Goal: Information Seeking & Learning: Find specific page/section

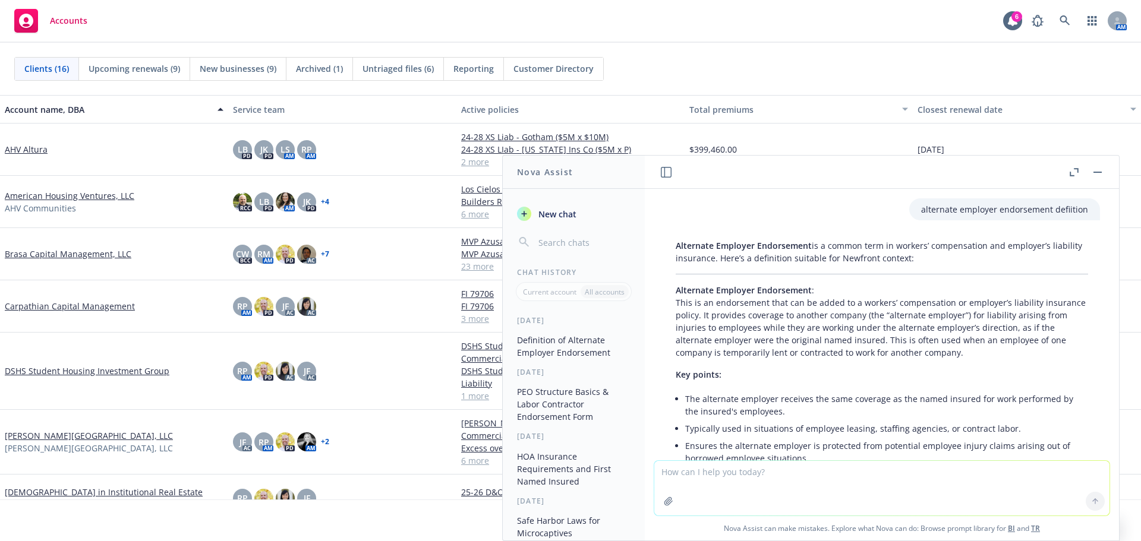
scroll to position [96, 0]
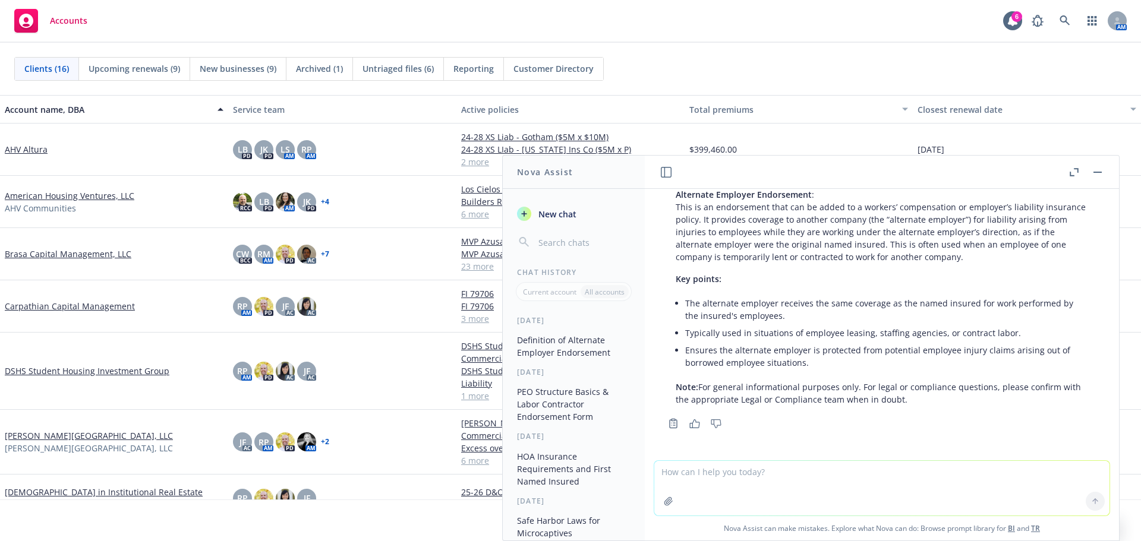
click at [823, 288] on div "Alternate Employer Endorsement is a common term in workers’ compensation and em…" at bounding box center [882, 275] width 436 height 272
drag, startPoint x: 746, startPoint y: 314, endPoint x: 607, endPoint y: 376, distance: 151.9
click at [746, 314] on li "The alternate employer receives the same coverage as the named insured for work…" at bounding box center [886, 310] width 403 height 30
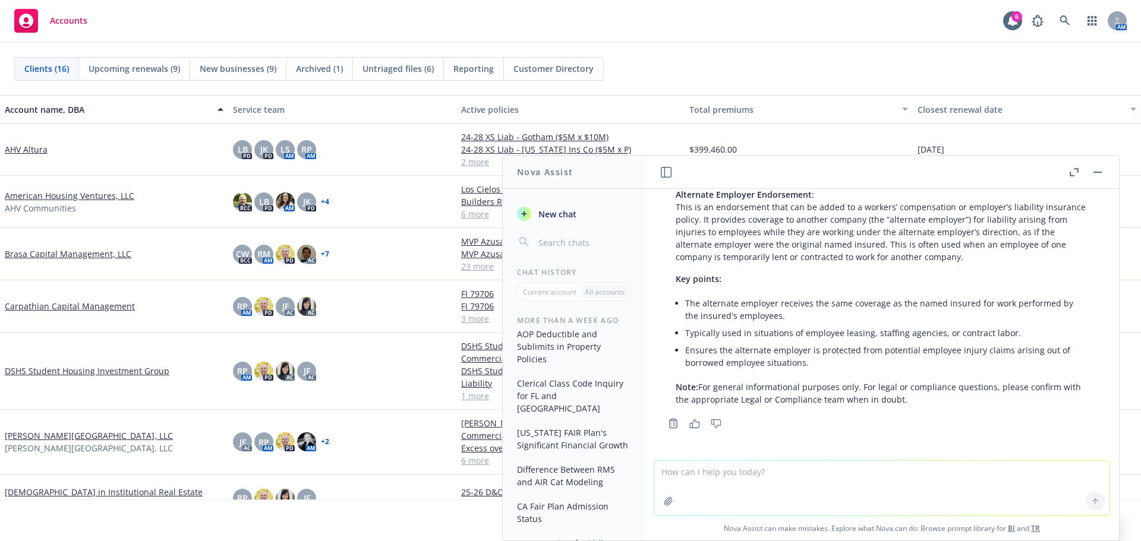
scroll to position [408, 0]
click at [571, 498] on button "Difference Between RMS and AIR Cat Modeling" at bounding box center [573, 481] width 123 height 32
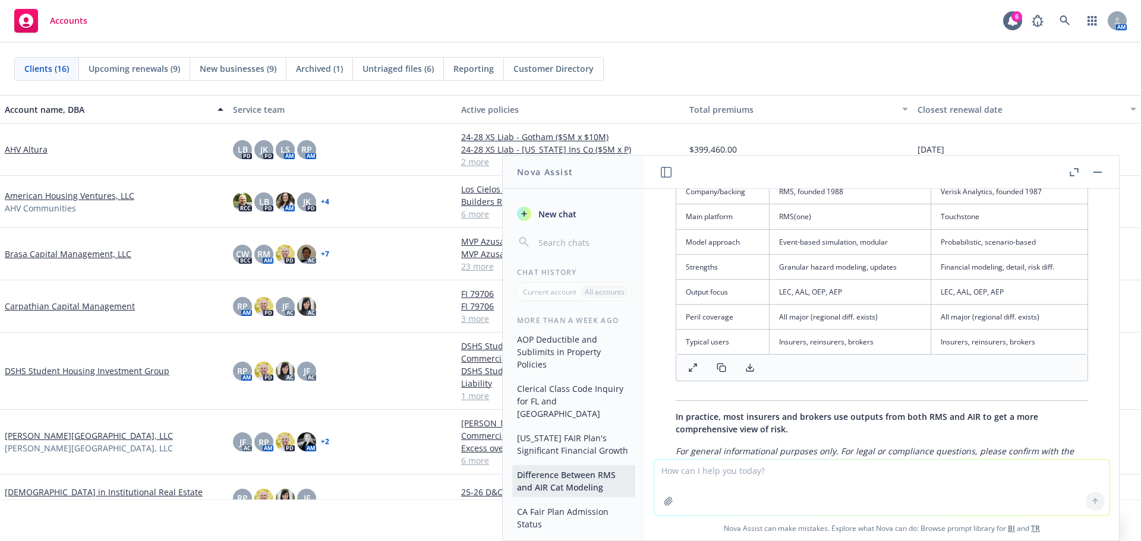
scroll to position [1028, 0]
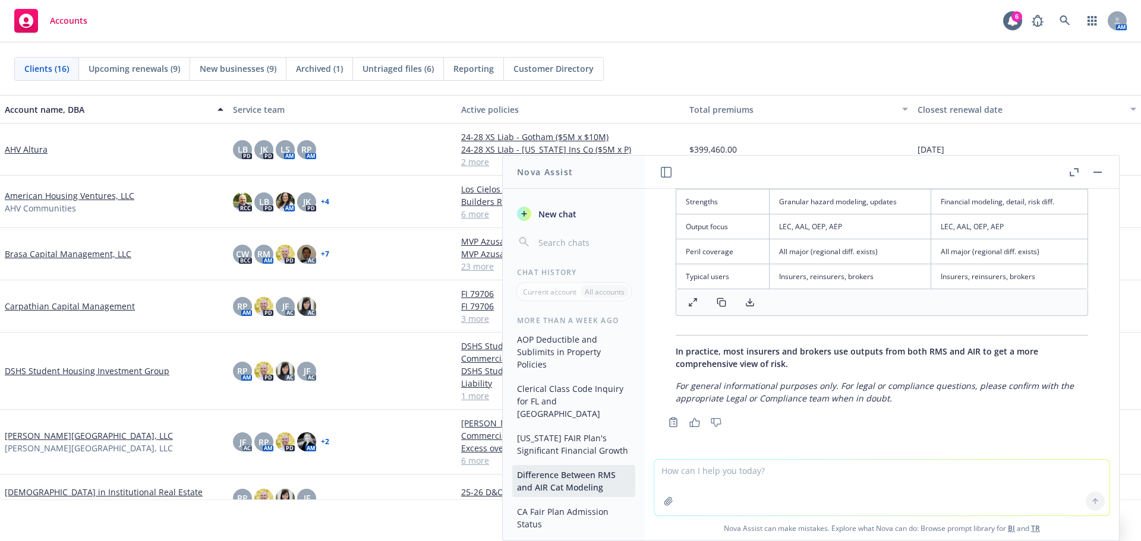
click at [926, 396] on p "For general informational purposes only. For legal or compliance questions, ple…" at bounding box center [882, 392] width 413 height 25
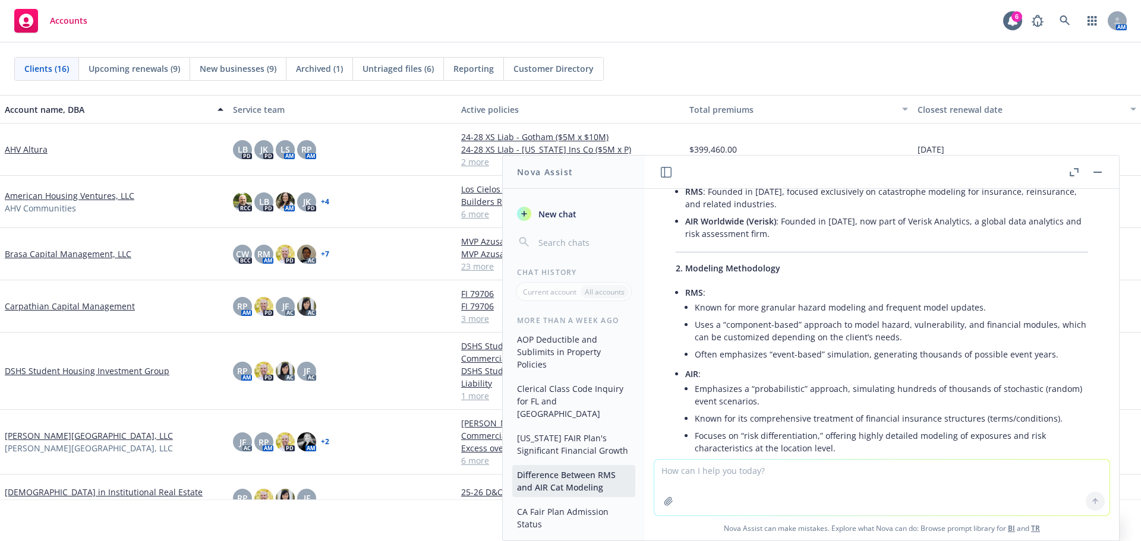
scroll to position [196, 0]
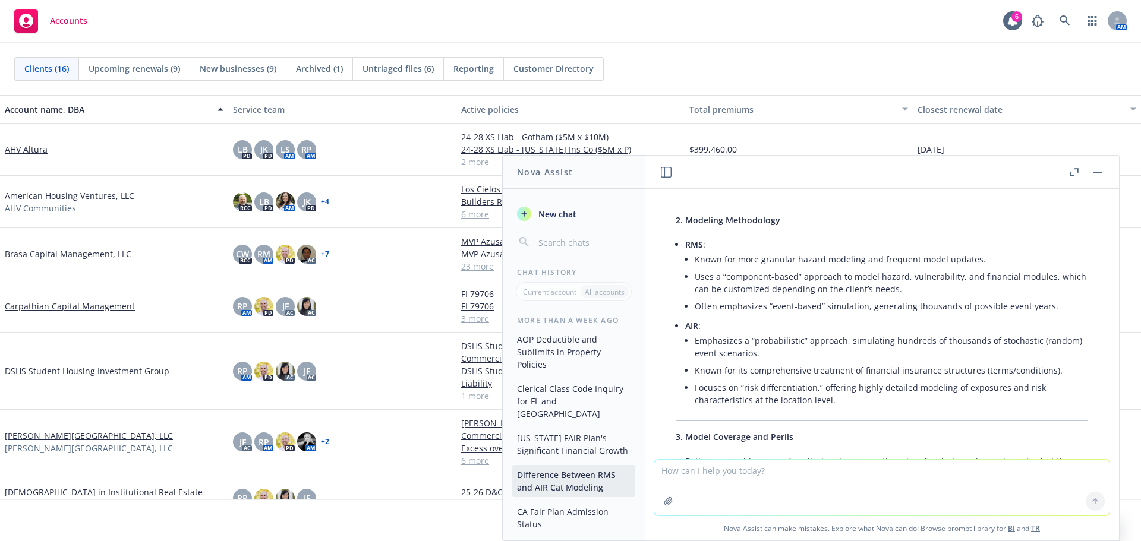
drag, startPoint x: 475, startPoint y: 293, endPoint x: 1085, endPoint y: 293, distance: 610.4
click at [476, 293] on link "FI 79706" at bounding box center [570, 294] width 219 height 12
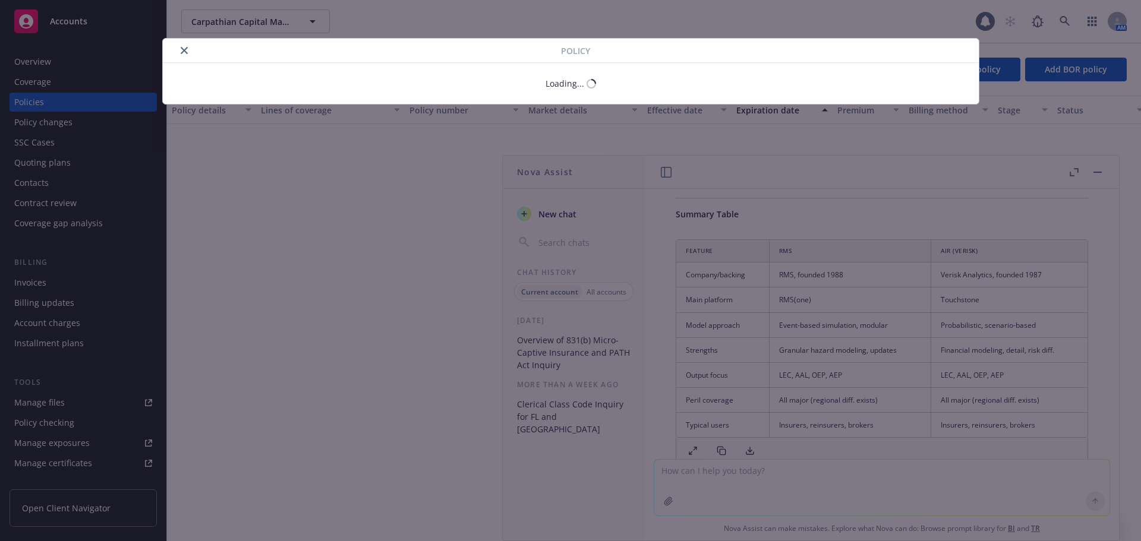
scroll to position [1028, 0]
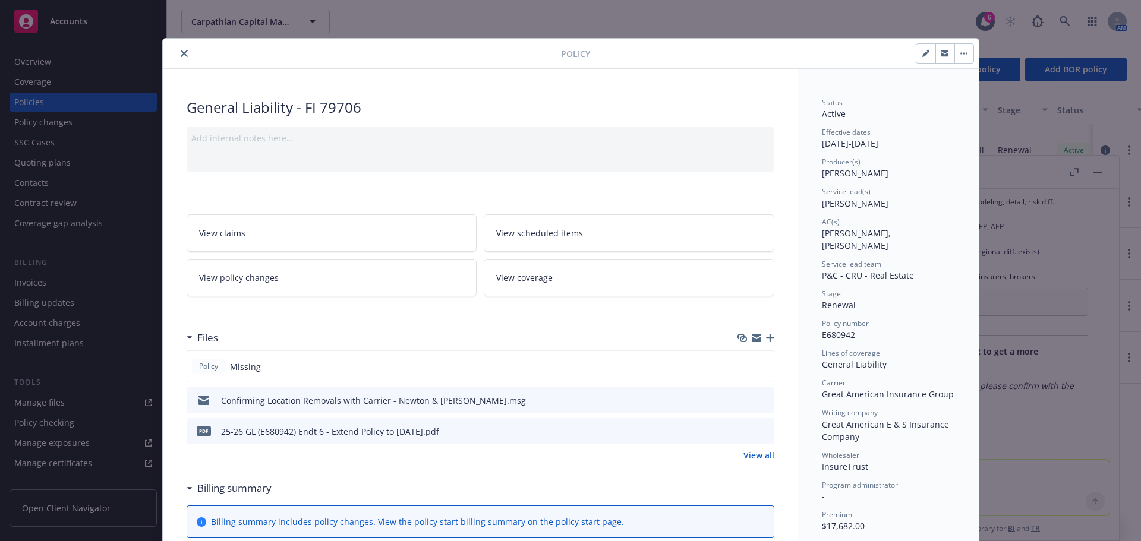
click at [181, 55] on icon "close" at bounding box center [184, 53] width 7 height 7
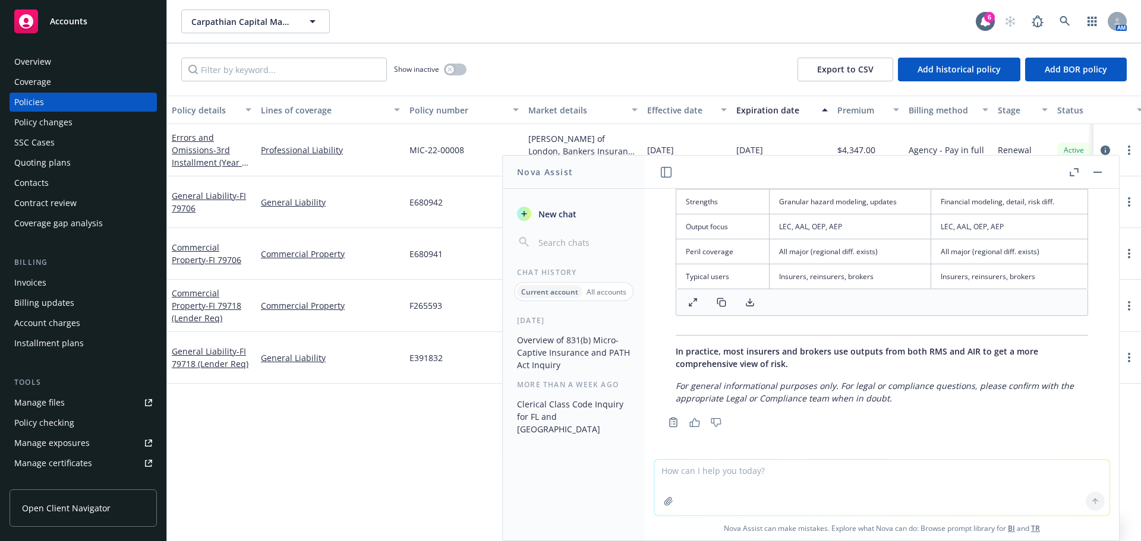
scroll to position [909, 0]
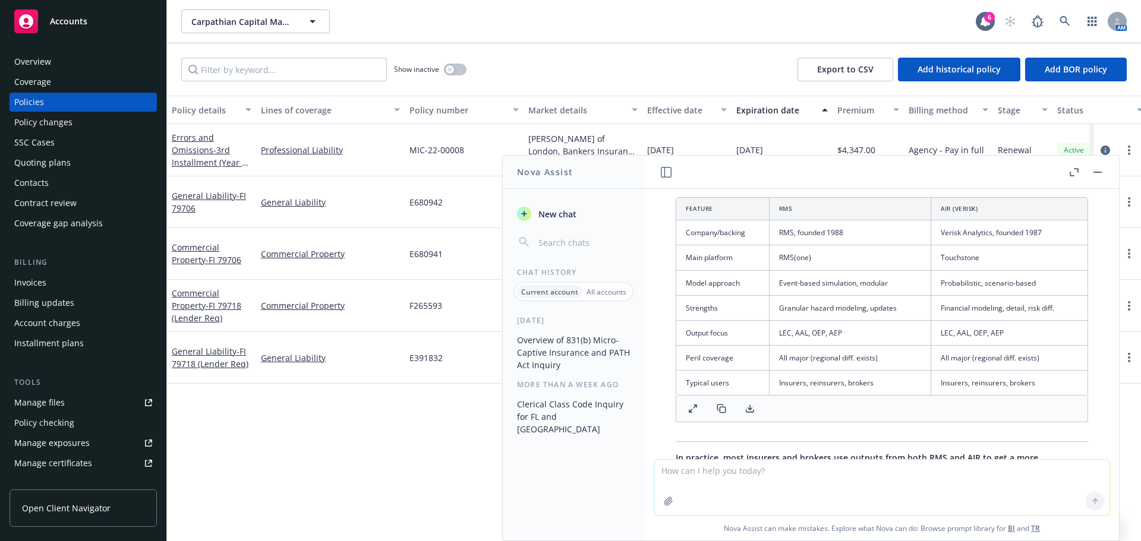
click at [597, 292] on p "All accounts" at bounding box center [607, 292] width 40 height 10
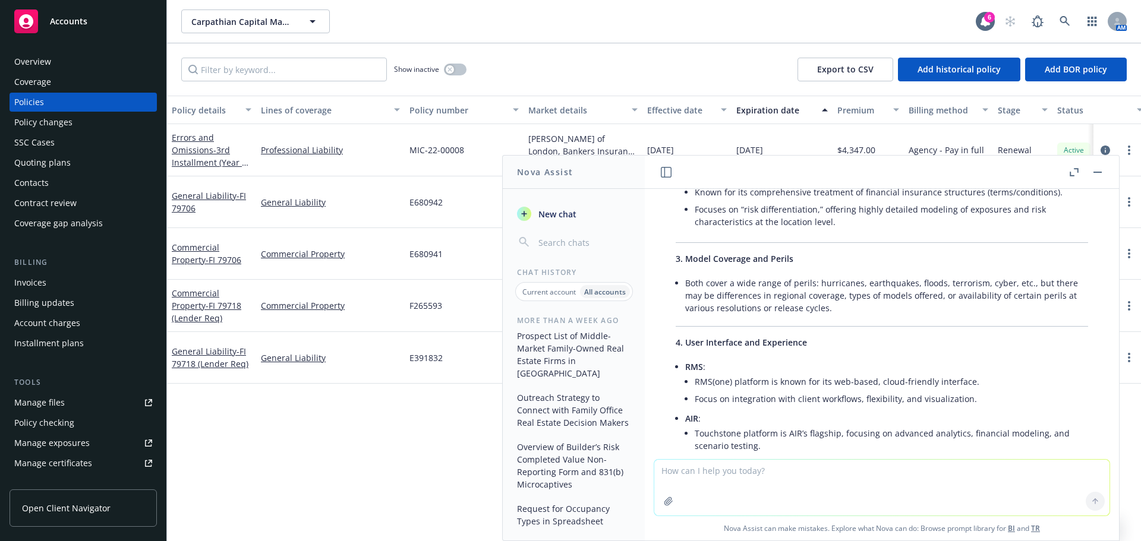
scroll to position [631, 0]
drag, startPoint x: 549, startPoint y: 522, endPoint x: 556, endPoint y: 512, distance: 12.4
click at [549, 522] on button "Request for Occupancy Types in Spreadsheet" at bounding box center [573, 515] width 123 height 32
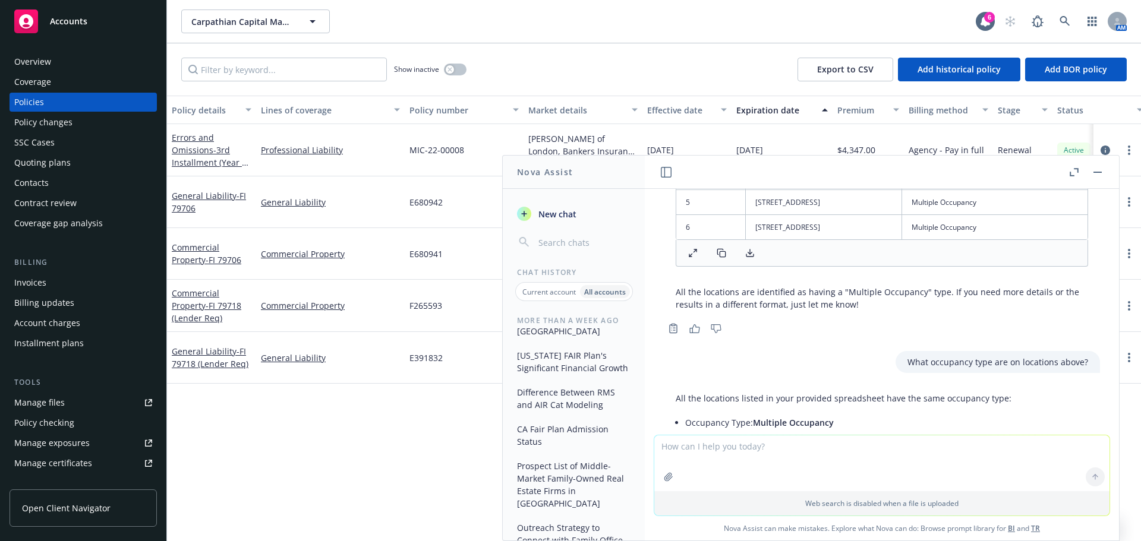
scroll to position [535, 0]
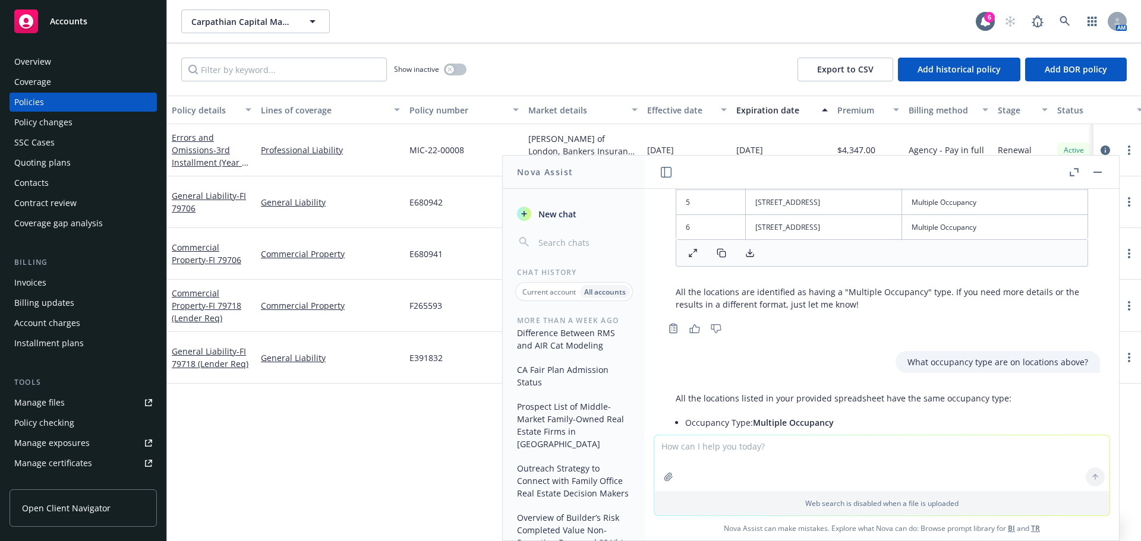
click at [570, 352] on button "Difference Between RMS and AIR Cat Modeling" at bounding box center [573, 339] width 123 height 32
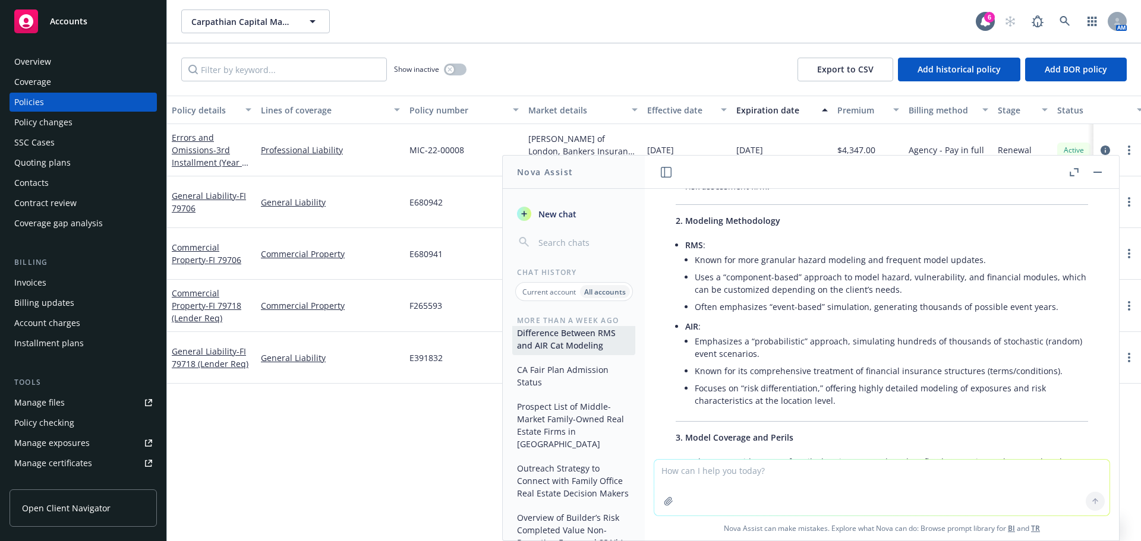
scroll to position [196, 0]
